Goal: Task Accomplishment & Management: Use online tool/utility

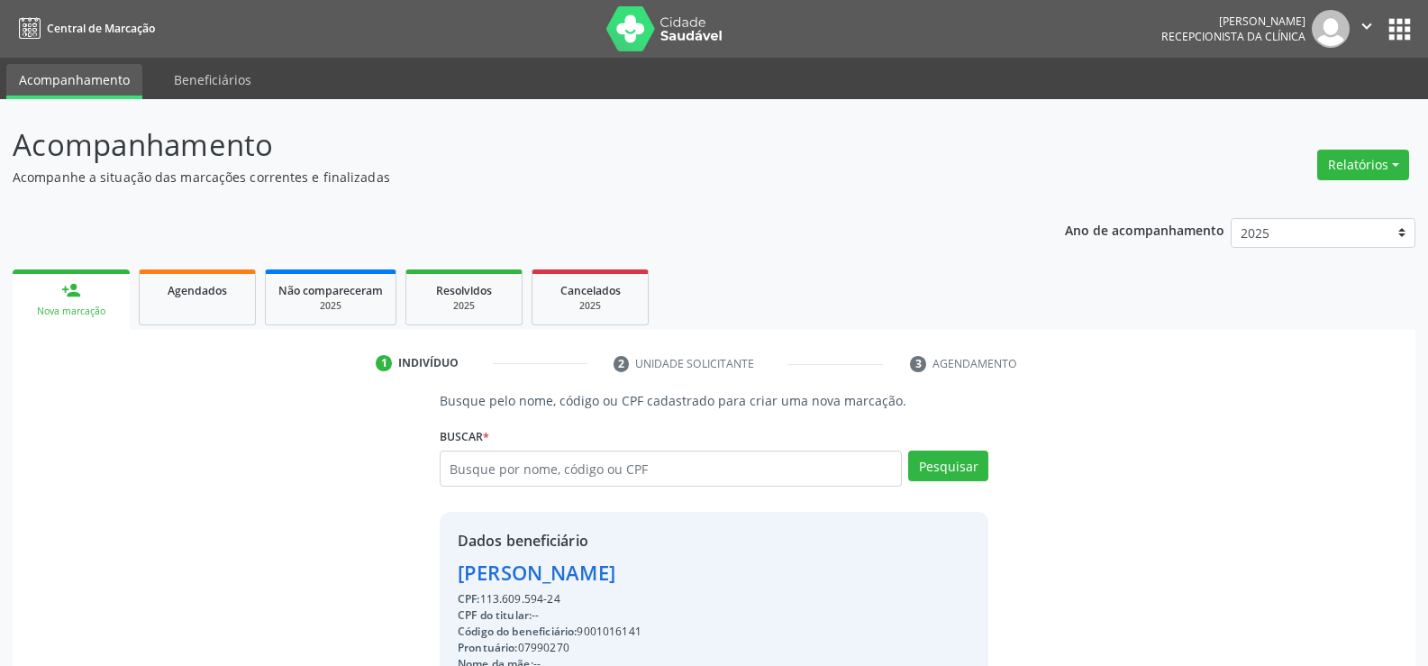
click at [1368, 144] on div "Relatórios Agendamentos Procedimentos realizados" at bounding box center [1362, 164] width 104 height 43
click at [1371, 156] on button "Relatórios" at bounding box center [1363, 165] width 92 height 31
click at [1282, 196] on link "Agendamentos" at bounding box center [1313, 203] width 194 height 25
select select "8"
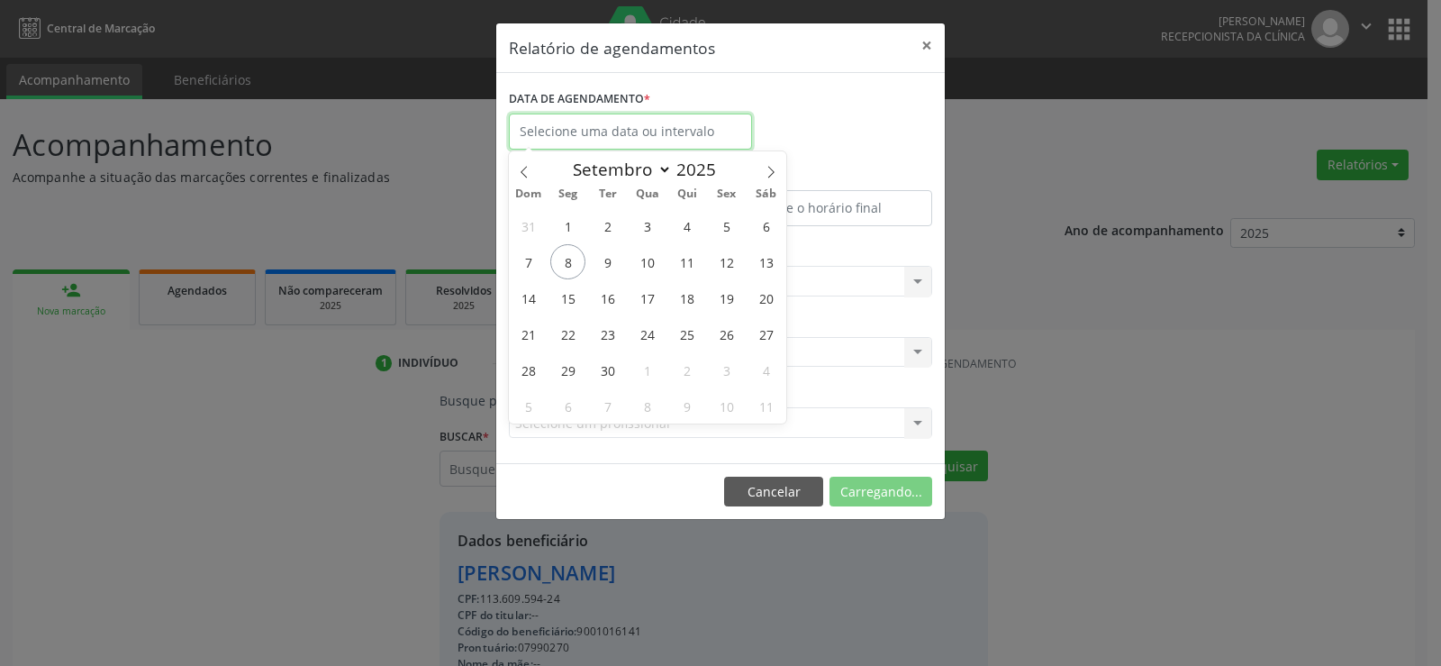
click at [624, 134] on input "text" at bounding box center [630, 131] width 243 height 36
click at [575, 268] on span "8" at bounding box center [567, 261] width 35 height 35
type input "[DATE]"
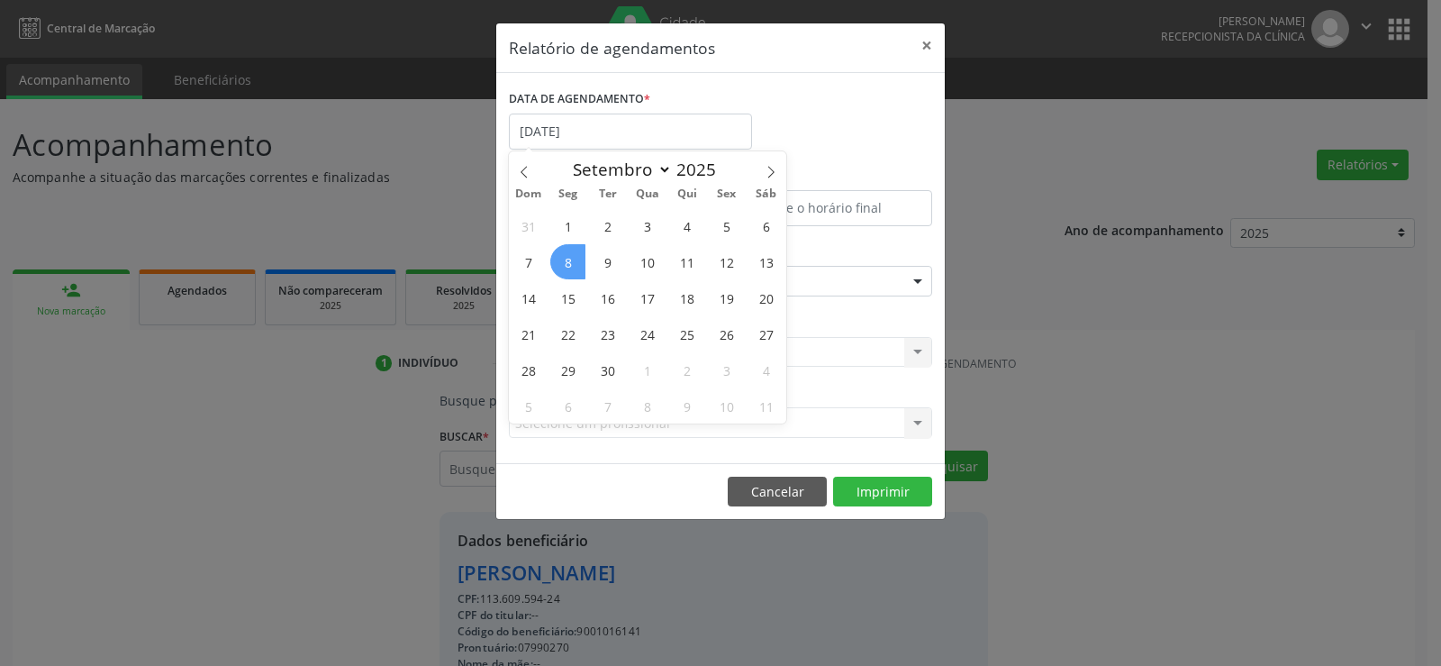
click at [575, 268] on span "8" at bounding box center [567, 261] width 35 height 35
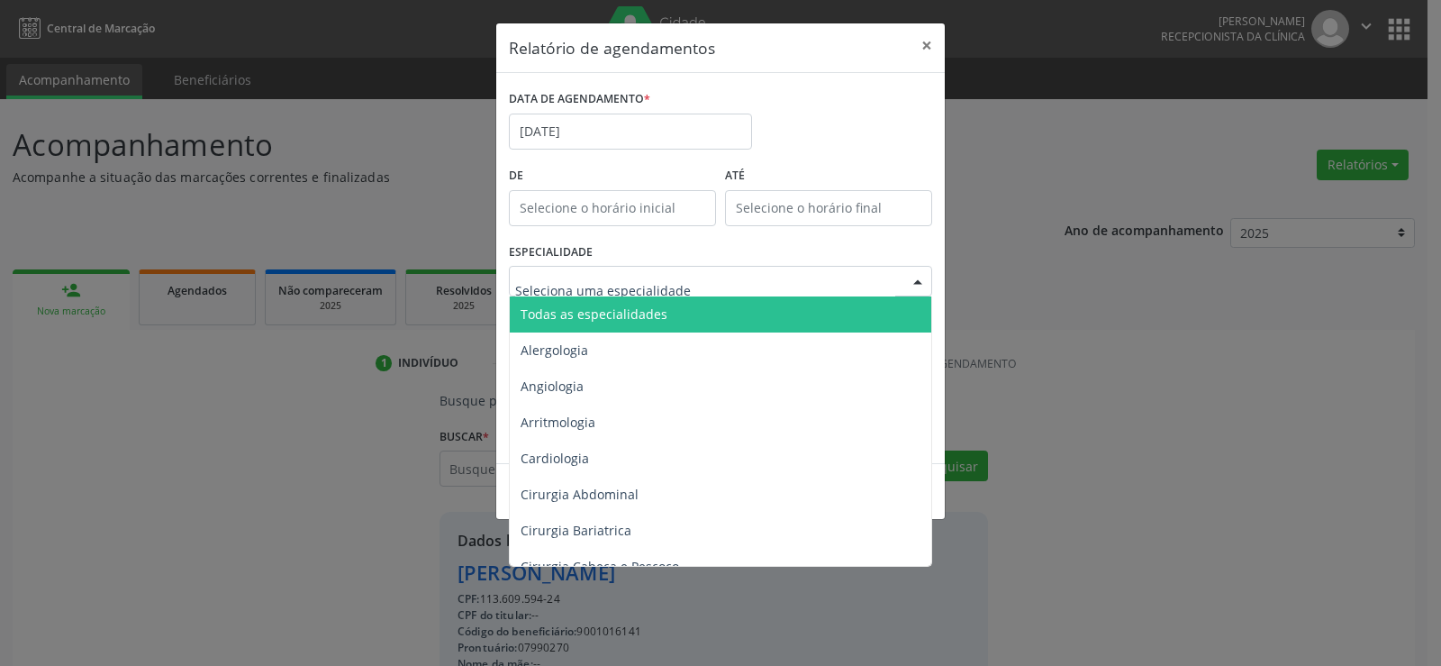
click at [582, 292] on div at bounding box center [720, 281] width 423 height 31
click at [586, 315] on span "Todas as especialidades" at bounding box center [594, 313] width 147 height 17
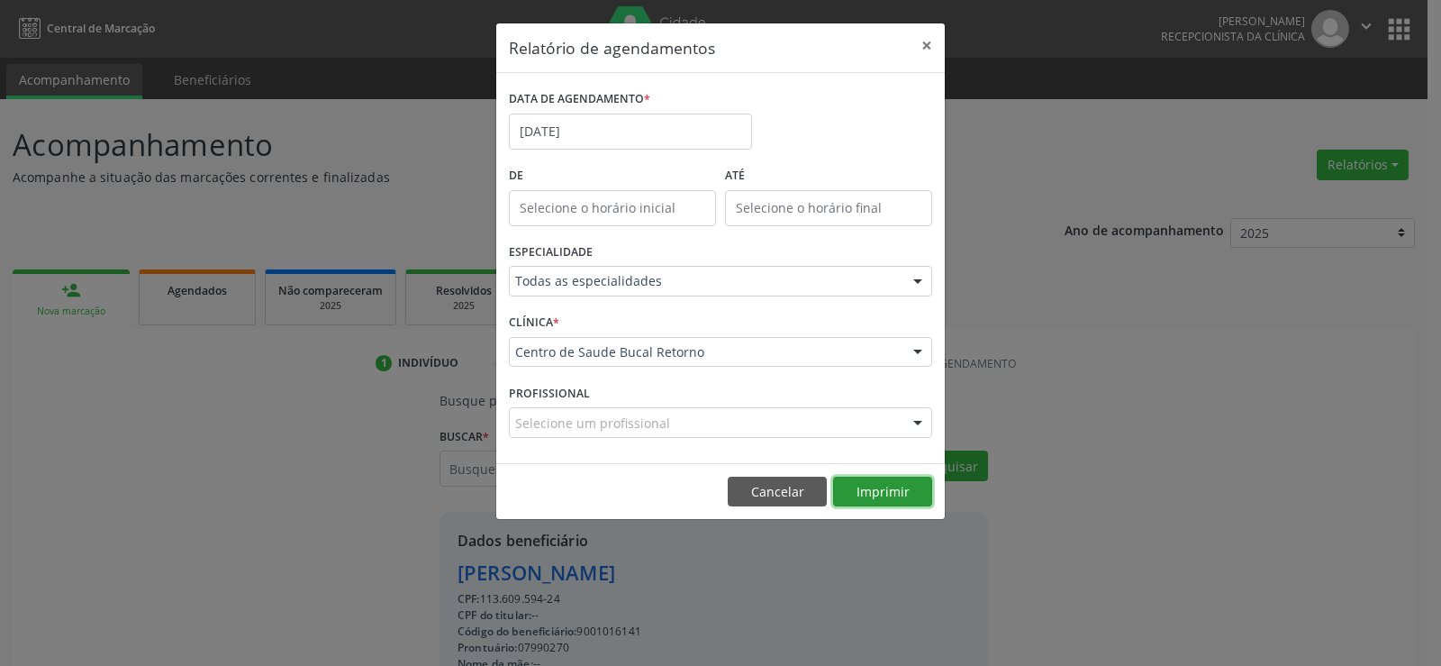
click at [864, 482] on button "Imprimir" at bounding box center [882, 491] width 99 height 31
click at [763, 476] on button "Cancelar" at bounding box center [777, 491] width 99 height 31
